Goal: Task Accomplishment & Management: Manage account settings

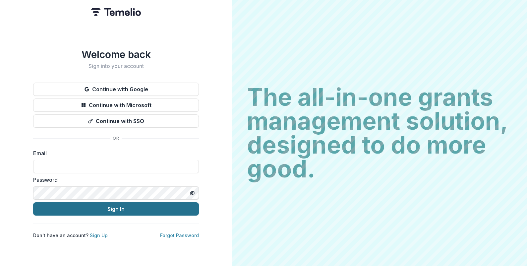
type input "**********"
click at [72, 208] on button "Sign In" at bounding box center [116, 208] width 166 height 13
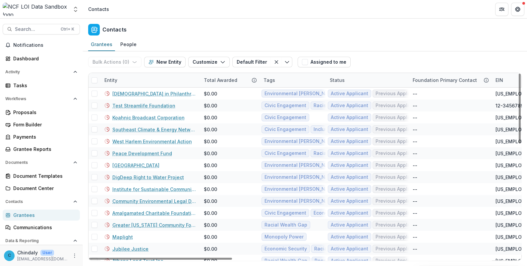
click at [70, 9] on div "Aggregate Analysis Foundations Nathan Cummings Foundation Workflow Sandbox Nath…" at bounding box center [42, 9] width 78 height 13
click at [74, 9] on icon "Open entity switcher" at bounding box center [75, 9] width 7 height 7
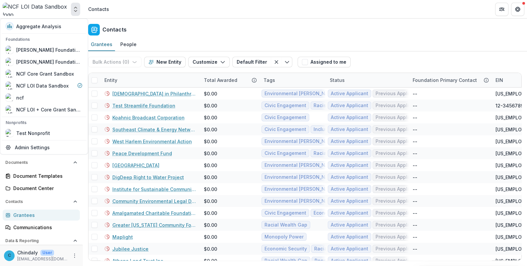
click at [189, 35] on div "Contacts" at bounding box center [305, 29] width 444 height 20
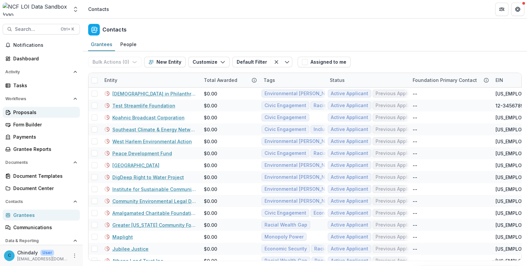
click at [30, 111] on div "Proposals" at bounding box center [43, 112] width 61 height 7
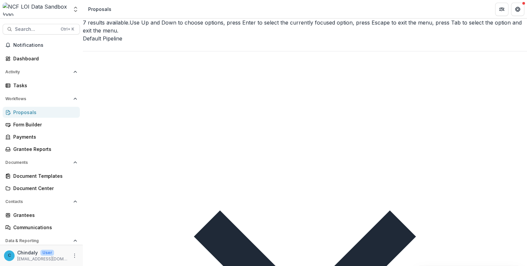
click at [125, 42] on div at bounding box center [305, 46] width 444 height 9
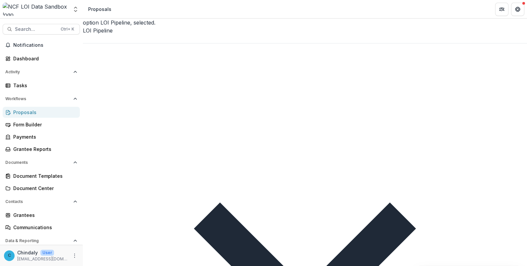
click at [128, 34] on div at bounding box center [305, 38] width 444 height 9
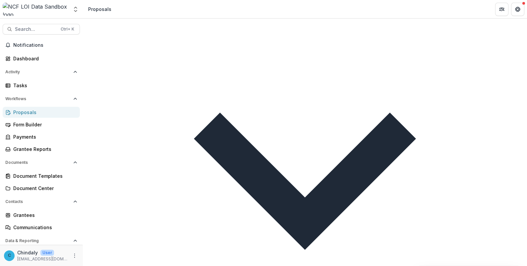
scroll to position [83, 0]
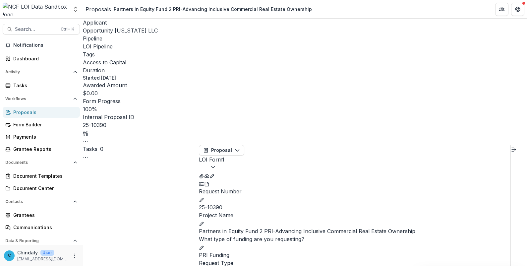
click at [88, 141] on circle "button" at bounding box center [87, 141] width 0 height 0
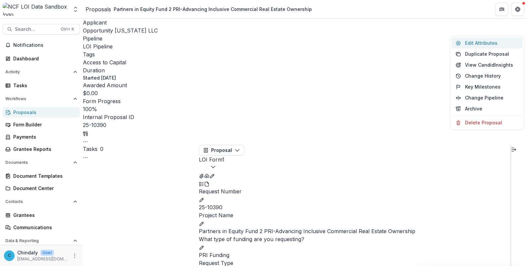
click at [490, 41] on button "Edit Attributes" at bounding box center [487, 42] width 71 height 11
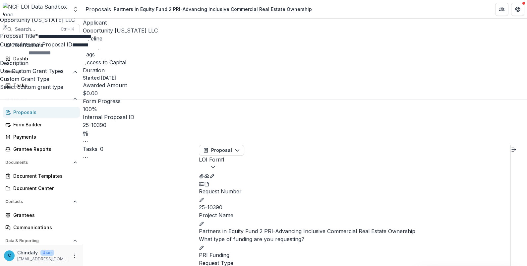
click at [0, 6] on icon "Close" at bounding box center [0, 6] width 0 height 0
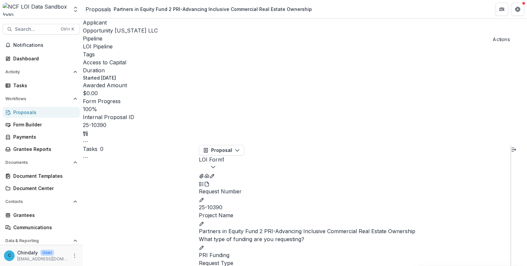
click at [88, 155] on icon "Toggle View Cancelled Tasks" at bounding box center [85, 157] width 5 height 5
click at [224, 155] on button "LOI Form 1" at bounding box center [212, 163] width 26 height 16
click at [88, 137] on button "button" at bounding box center [85, 141] width 5 height 8
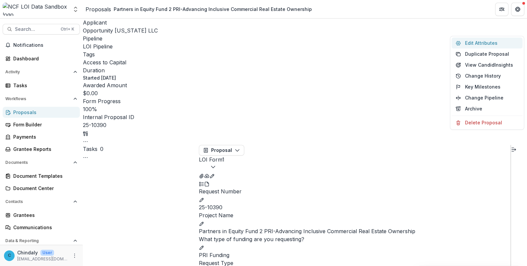
click at [488, 41] on button "Edit Attributes" at bounding box center [487, 42] width 71 height 11
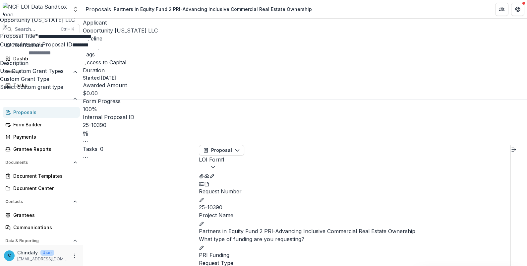
click at [0, 6] on icon "Close" at bounding box center [0, 6] width 0 height 0
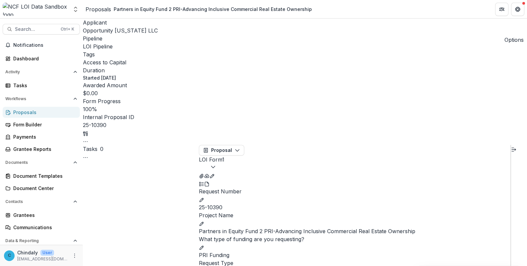
click at [88, 139] on icon "button" at bounding box center [85, 141] width 5 height 5
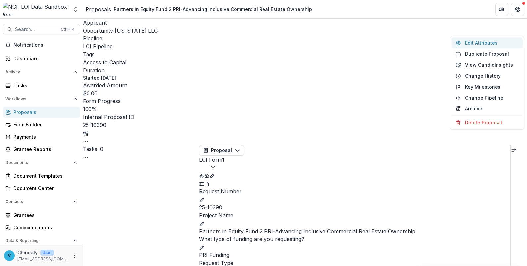
click at [479, 42] on button "Edit Attributes" at bounding box center [487, 42] width 71 height 11
type input "********"
type input "**********"
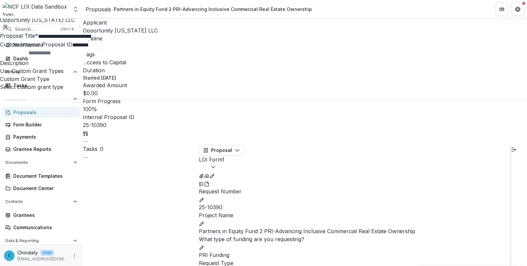
scroll to position [604, 0]
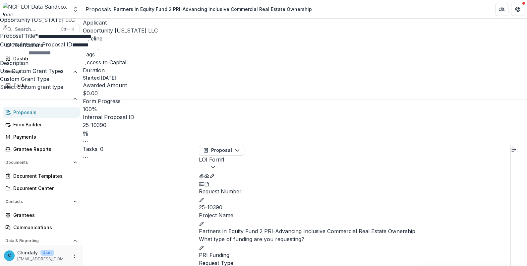
scroll to position [0, 0]
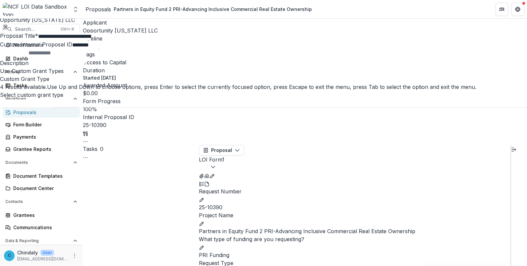
click at [414, 107] on div at bounding box center [263, 103] width 527 height 9
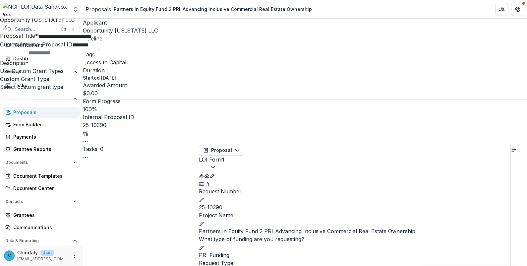
click at [414, 99] on div at bounding box center [263, 95] width 527 height 9
click at [264, 265] on div "**********" at bounding box center [263, 266] width 527 height 0
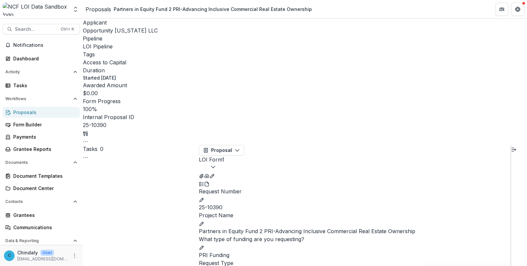
click at [88, 137] on button "button" at bounding box center [85, 141] width 5 height 8
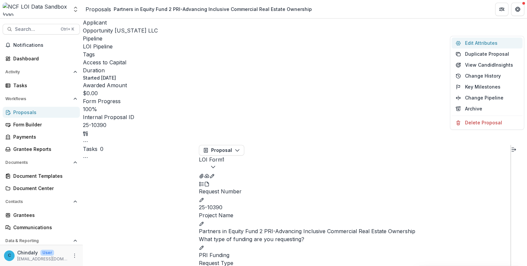
click at [485, 42] on button "Edit Attributes" at bounding box center [487, 42] width 71 height 11
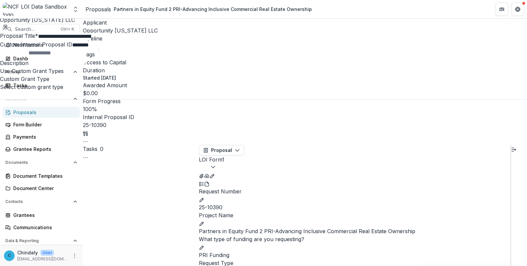
scroll to position [475, 0]
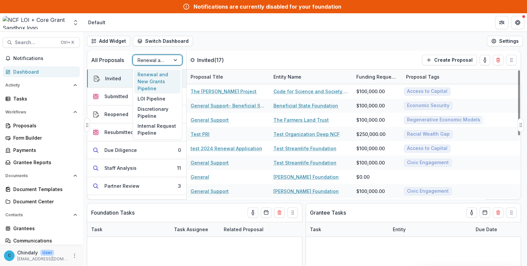
click at [144, 60] on div at bounding box center [152, 60] width 28 height 8
click at [149, 77] on div "Renewal and New Grants Pipeline" at bounding box center [157, 82] width 46 height 24
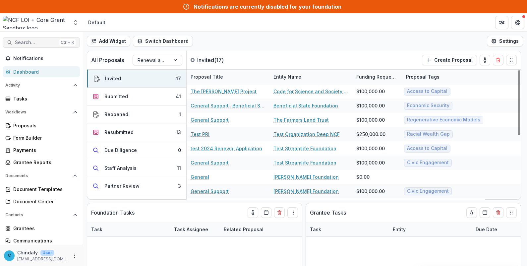
click at [42, 43] on span "Search..." at bounding box center [36, 43] width 42 height 6
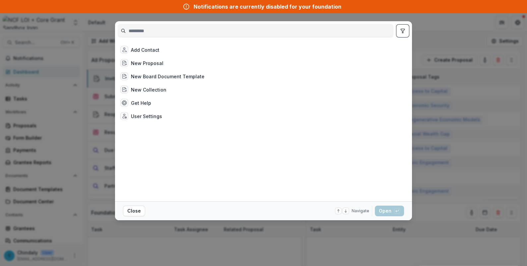
click at [136, 31] on input at bounding box center [255, 31] width 275 height 11
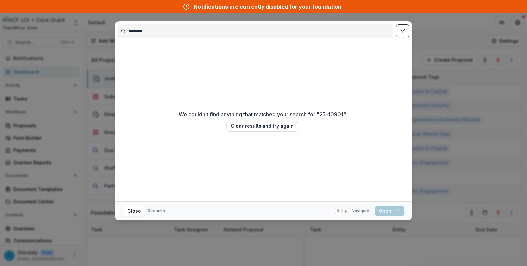
type input "********"
click at [240, 128] on button "Clear results and try again" at bounding box center [262, 126] width 72 height 11
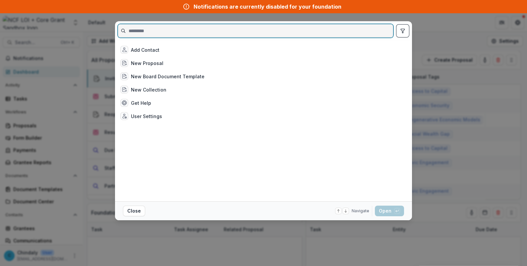
click at [156, 33] on input at bounding box center [255, 31] width 275 height 11
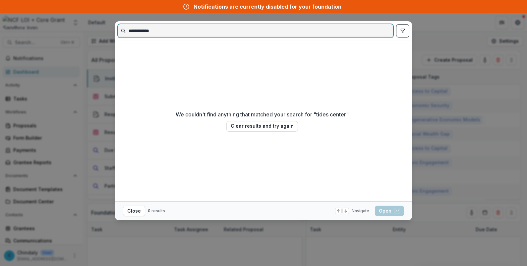
type input "**********"
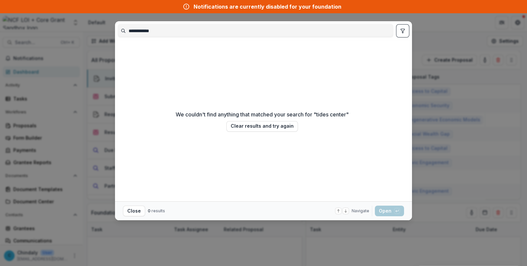
click at [378, 71] on div "We couldn't find anything that matched your search for " tides center " Clear r…" at bounding box center [262, 120] width 289 height 155
click at [136, 211] on button "Close" at bounding box center [134, 210] width 22 height 11
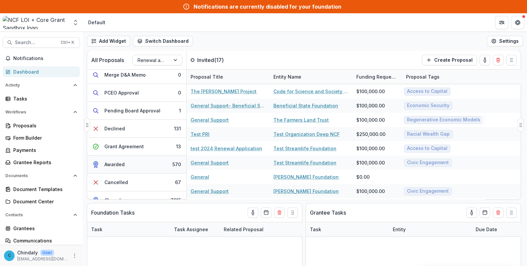
scroll to position [155, 0]
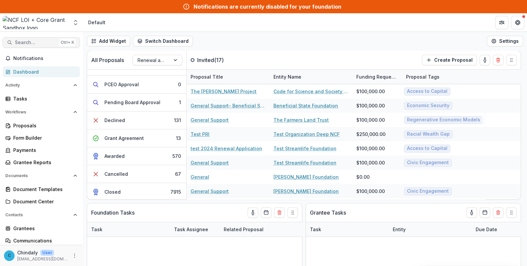
click at [19, 38] on button "Search... Ctrl + K" at bounding box center [41, 42] width 77 height 11
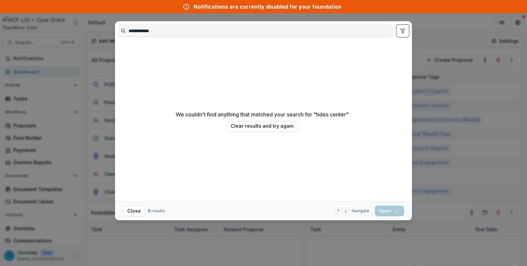
click at [147, 28] on input "**********" at bounding box center [255, 31] width 275 height 11
click at [274, 126] on button "Clear results and try again" at bounding box center [262, 126] width 72 height 11
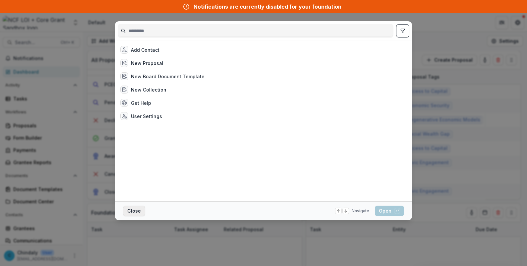
click at [130, 207] on button "Close" at bounding box center [134, 210] width 22 height 11
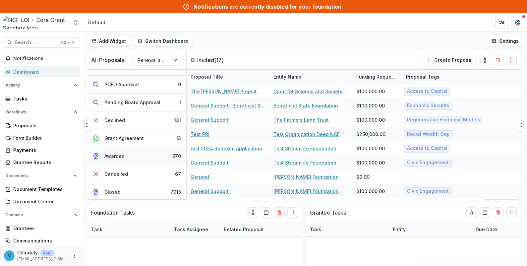
click at [120, 152] on div "Awarded" at bounding box center [114, 155] width 20 height 7
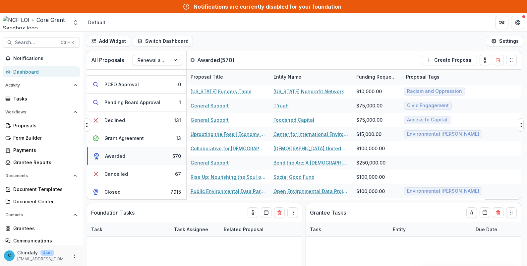
click at [123, 156] on div "Awarded" at bounding box center [115, 155] width 20 height 7
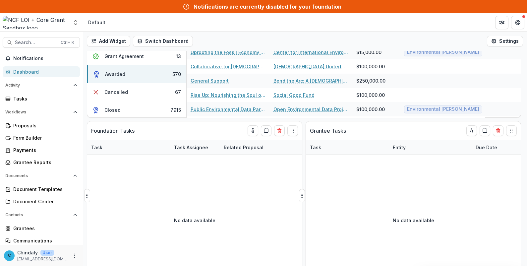
scroll to position [83, 0]
click at [126, 111] on button "Closed 7915" at bounding box center [136, 109] width 99 height 18
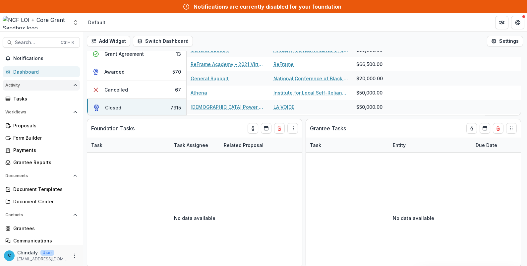
scroll to position [0, 0]
click at [25, 41] on span "Search..." at bounding box center [36, 43] width 42 height 6
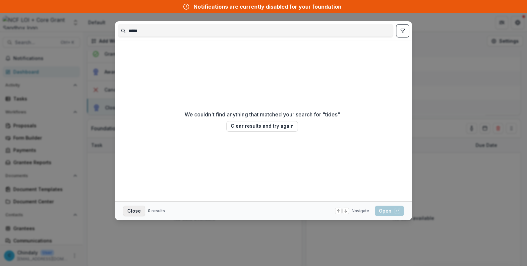
type input "*****"
click at [133, 209] on button "Close" at bounding box center [134, 210] width 22 height 11
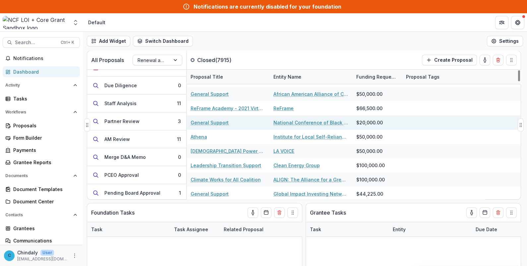
scroll to position [41, 0]
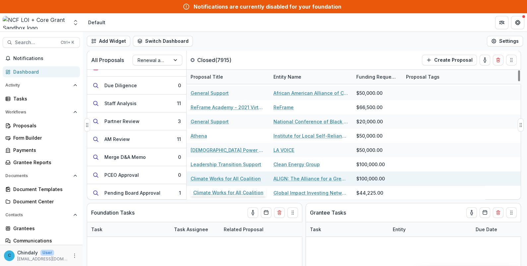
click at [231, 177] on link "Climate Works for All Coalition" at bounding box center [226, 178] width 70 height 7
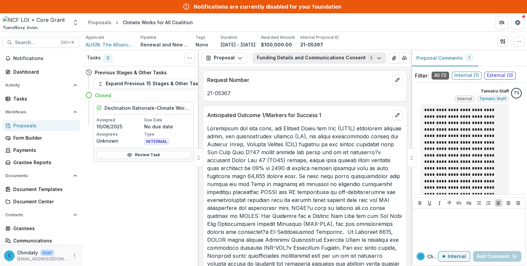
click at [318, 57] on button "Funding Details and Communications Consent 3" at bounding box center [320, 58] width 134 height 11
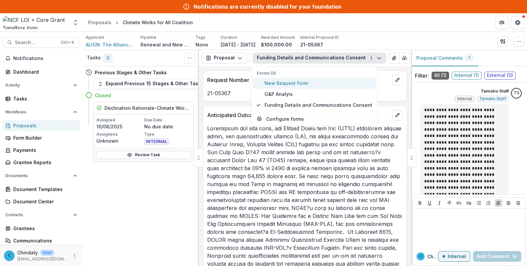
click at [293, 84] on span "New Request Form" at bounding box center [318, 83] width 108 height 7
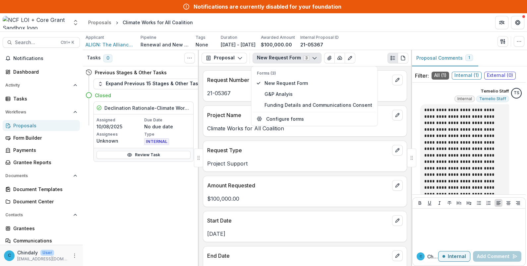
click at [286, 136] on div "Project Name Climate Works for All Coalition" at bounding box center [305, 120] width 204 height 31
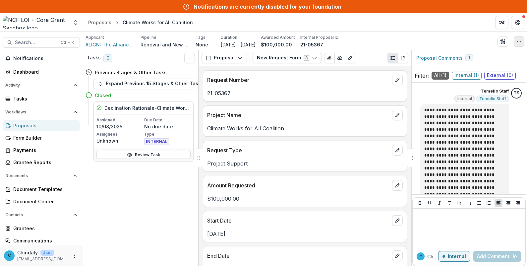
click at [515, 41] on button "button" at bounding box center [519, 41] width 11 height 11
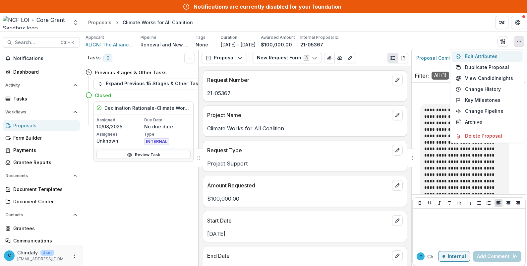
click at [482, 56] on button "Edit Attributes" at bounding box center [487, 56] width 71 height 11
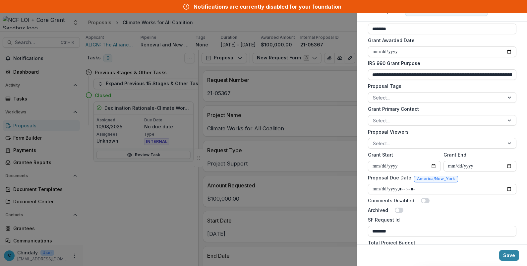
scroll to position [189, 0]
